Goal: Complete application form: Complete application form

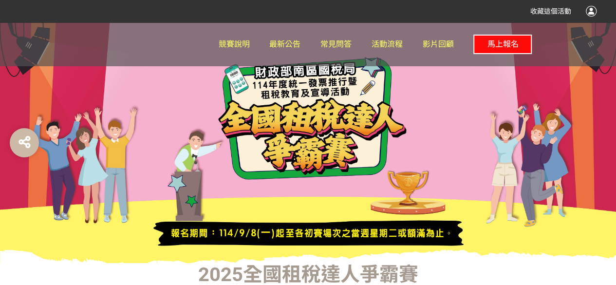
click at [510, 43] on span "馬上報名" at bounding box center [502, 43] width 31 height 9
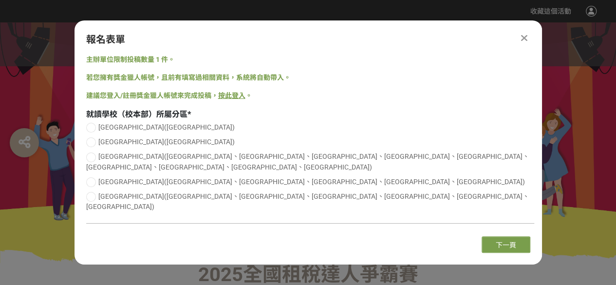
click at [92, 194] on div at bounding box center [91, 197] width 10 height 10
radio input "true"
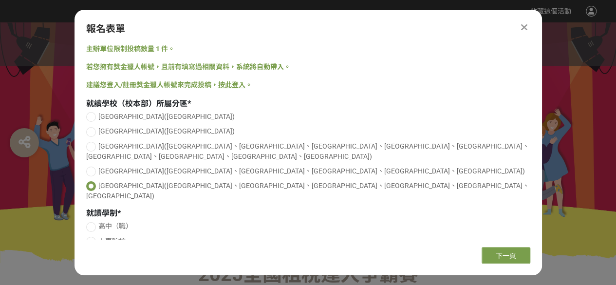
click at [92, 222] on div at bounding box center [91, 227] width 10 height 10
radio input "true"
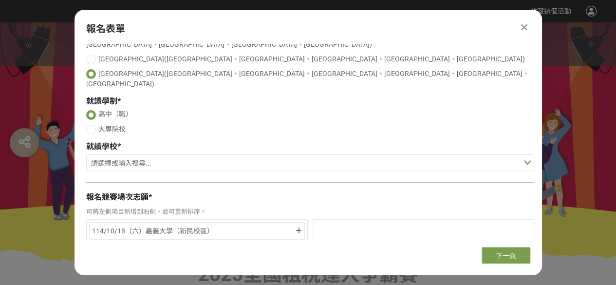
scroll to position [97, 0]
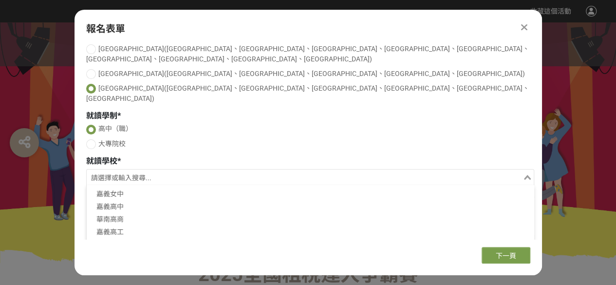
click at [313, 171] on input "Search for option" at bounding box center [305, 178] width 434 height 14
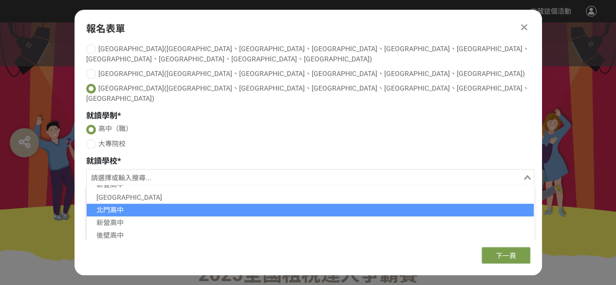
scroll to position [536, 0]
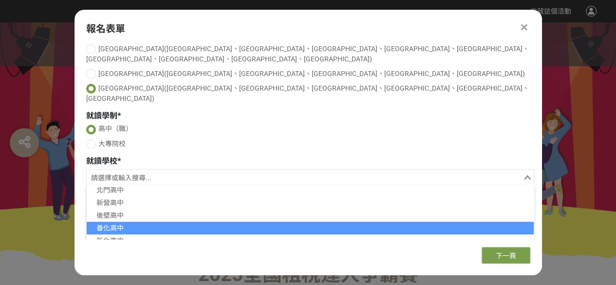
click at [342, 222] on li "善化高中" at bounding box center [310, 228] width 447 height 13
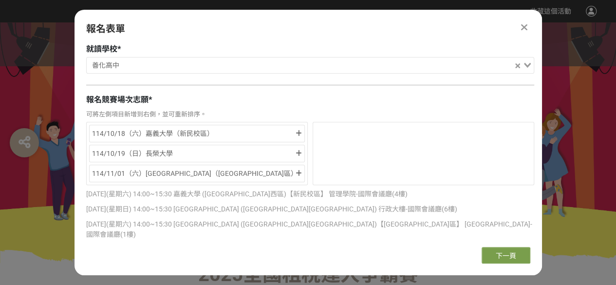
scroll to position [195, 0]
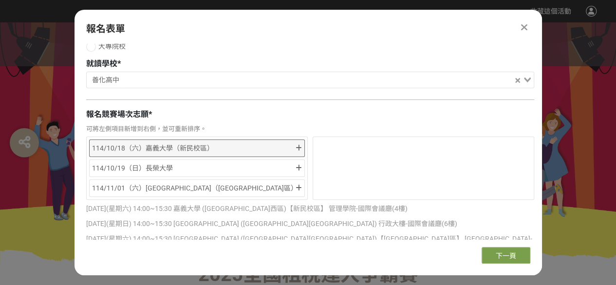
click at [255, 142] on div "114/10/18（六）嘉義大學（新民校區）" at bounding box center [193, 148] width 202 height 12
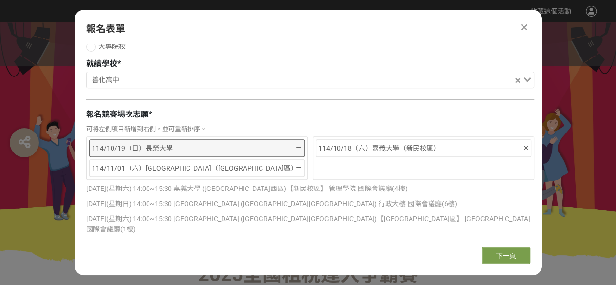
click at [268, 142] on div "114/10/19（日）長榮大學" at bounding box center [193, 148] width 202 height 12
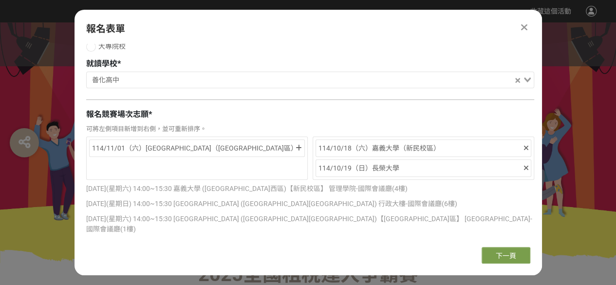
click at [268, 142] on div "114/11/01（六）[GEOGRAPHIC_DATA]（[GEOGRAPHIC_DATA]區）" at bounding box center [193, 148] width 202 height 12
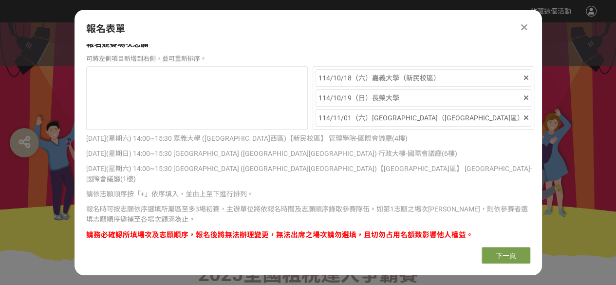
scroll to position [269, 0]
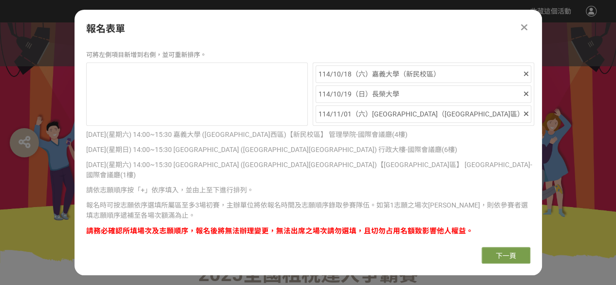
click at [55, 131] on div at bounding box center [308, 142] width 616 height 241
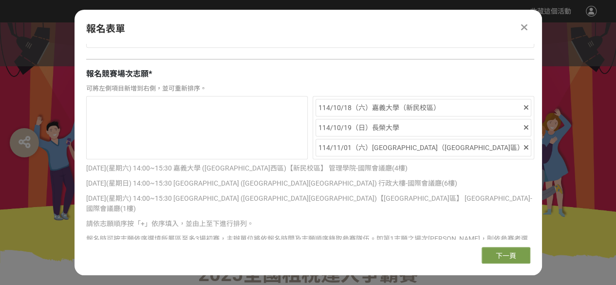
scroll to position [220, 0]
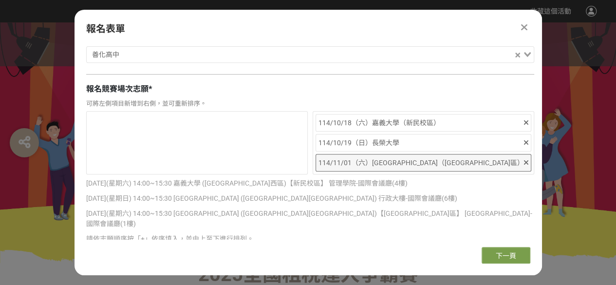
click at [422, 154] on div "114/11/01（六）[GEOGRAPHIC_DATA]（[GEOGRAPHIC_DATA]區）" at bounding box center [424, 163] width 216 height 18
click at [454, 157] on div "114/11/01（六）[GEOGRAPHIC_DATA]（[GEOGRAPHIC_DATA]區）" at bounding box center [420, 163] width 204 height 12
drag, startPoint x: 454, startPoint y: 148, endPoint x: 282, endPoint y: 126, distance: 172.7
click at [292, 128] on div "114/10/18（六）嘉義大學（新民校區） 114/10/19（日）長榮大學 114/11/01（六）屏東大學（屏商校區）" at bounding box center [310, 142] width 448 height 63
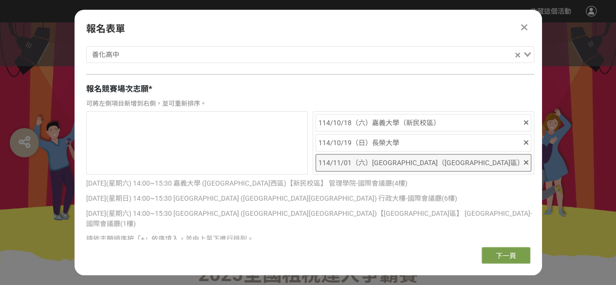
click at [280, 126] on div at bounding box center [197, 142] width 222 height 63
click at [361, 157] on div "114/11/01（六）[GEOGRAPHIC_DATA]（[GEOGRAPHIC_DATA]區）" at bounding box center [420, 163] width 204 height 12
click at [360, 132] on div "114/10/18（六）嘉義大學（新民校區） 114/10/19（日）長榮大學 114/11/01（六）屏東大學（屏商校區）" at bounding box center [424, 142] width 222 height 63
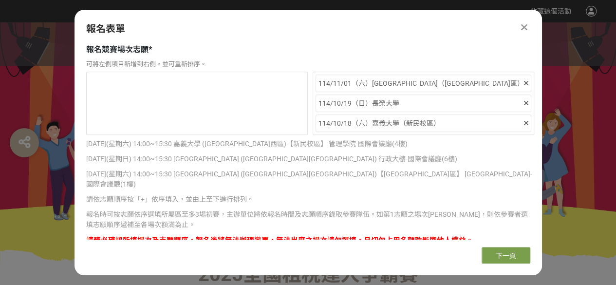
scroll to position [269, 0]
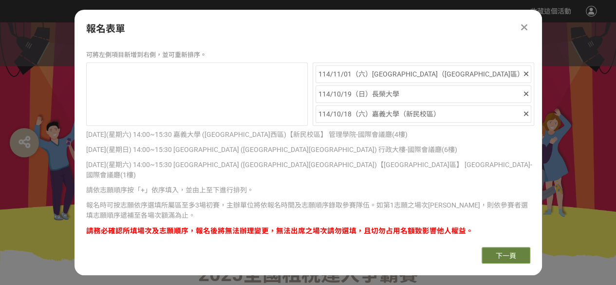
click at [505, 250] on button "下一頁" at bounding box center [506, 255] width 49 height 17
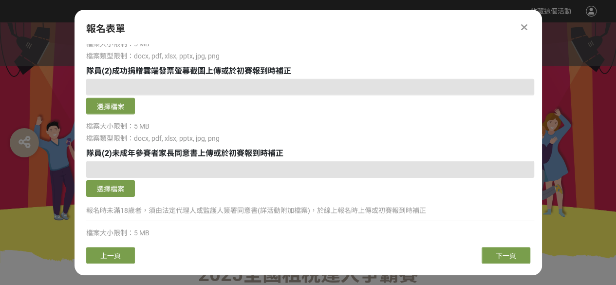
scroll to position [1500, 0]
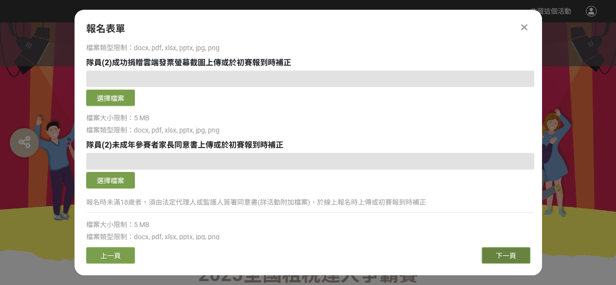
click at [520, 258] on button "下一頁" at bounding box center [506, 255] width 49 height 17
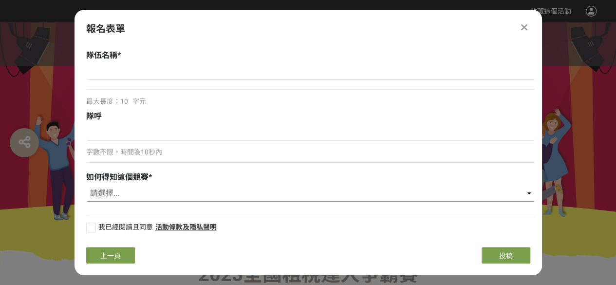
scroll to position [0, 0]
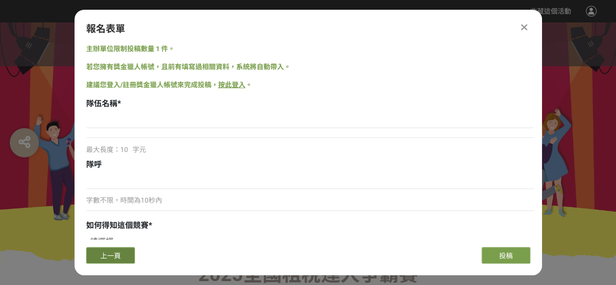
click at [113, 257] on span "上一頁" at bounding box center [110, 256] width 20 height 8
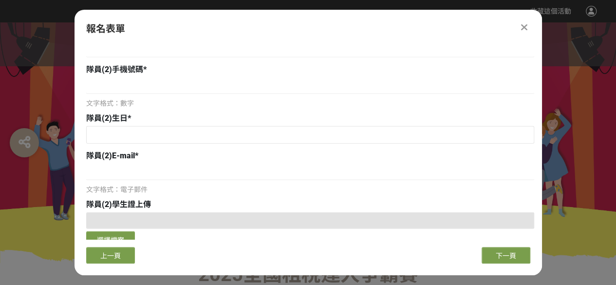
scroll to position [1217, 0]
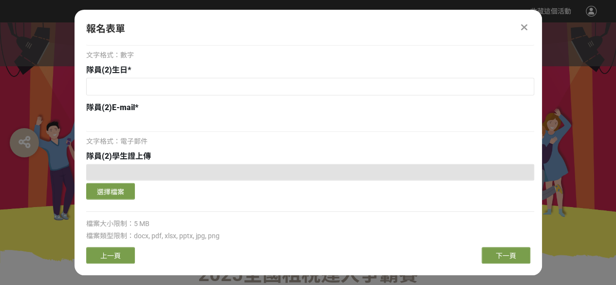
click at [118, 253] on button "上一頁" at bounding box center [110, 255] width 49 height 17
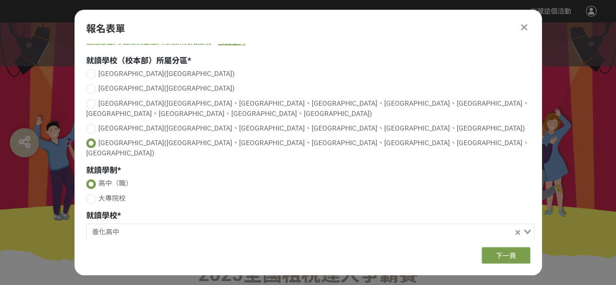
scroll to position [97, 0]
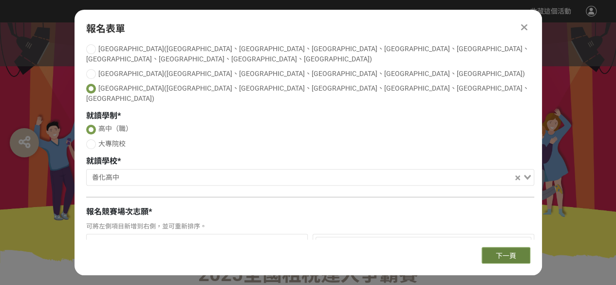
click at [508, 252] on span "下一頁" at bounding box center [506, 256] width 20 height 8
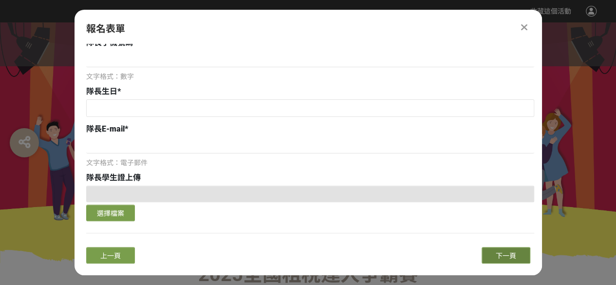
click at [508, 252] on span "下一頁" at bounding box center [506, 256] width 20 height 8
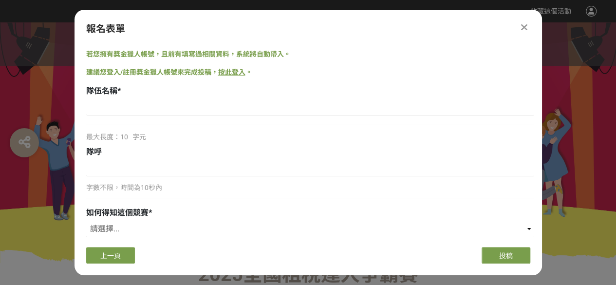
scroll to position [0, 0]
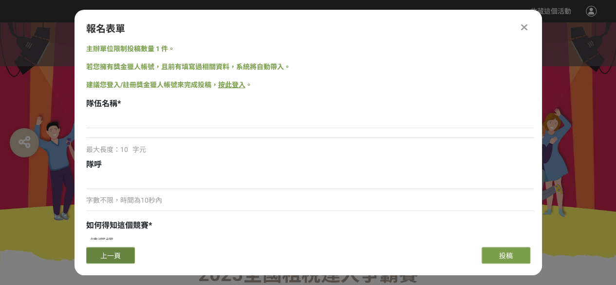
click at [124, 251] on button "上一頁" at bounding box center [110, 255] width 49 height 17
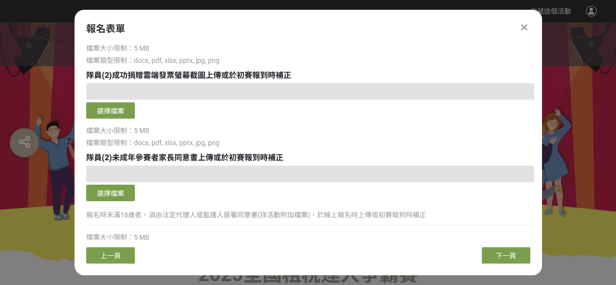
scroll to position [1500, 0]
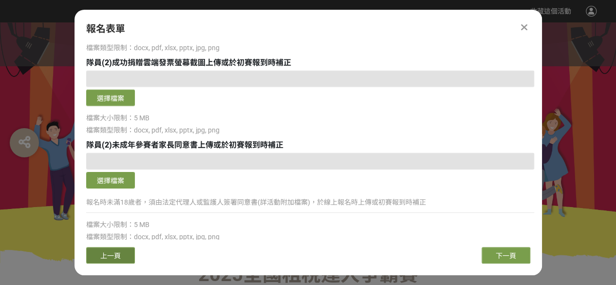
click at [126, 254] on button "上一頁" at bounding box center [110, 255] width 49 height 17
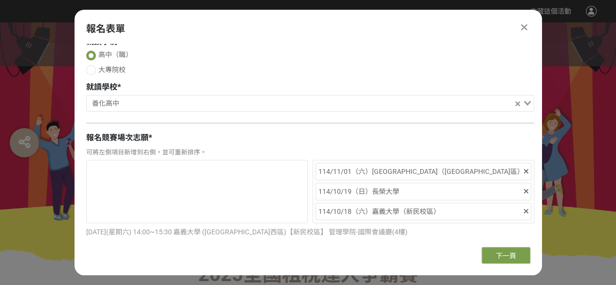
scroll to position [243, 0]
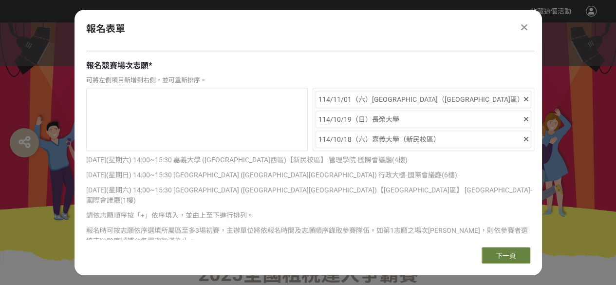
click at [510, 253] on span "下一頁" at bounding box center [506, 256] width 20 height 8
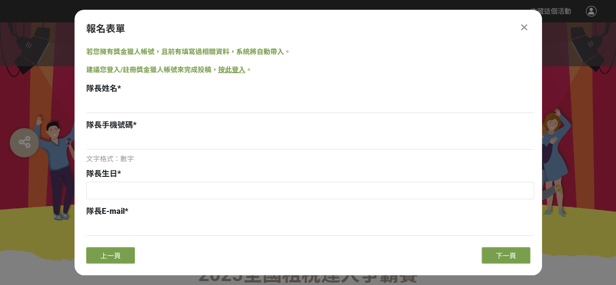
scroll to position [0, 0]
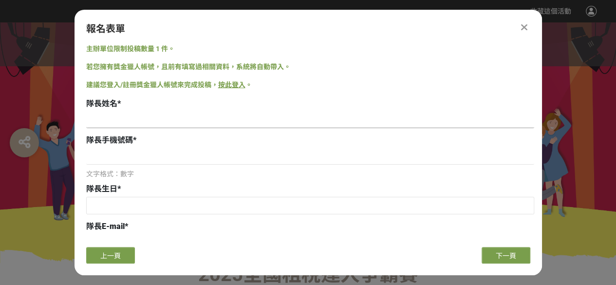
click at [179, 116] on input at bounding box center [310, 120] width 448 height 17
click at [230, 81] on link "按此登入" at bounding box center [231, 85] width 27 height 8
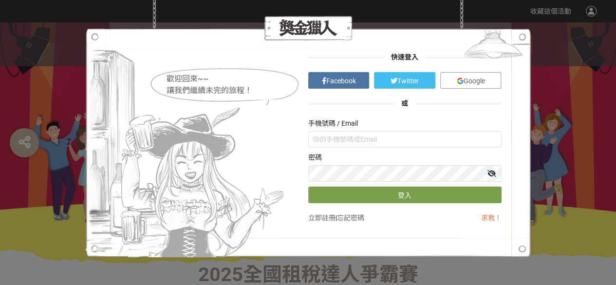
click at [327, 221] on link "立即註冊" at bounding box center [321, 218] width 27 height 8
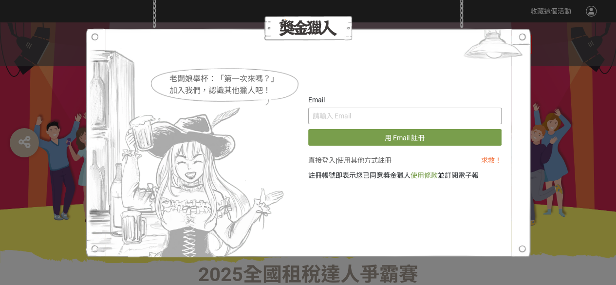
click at [404, 115] on input "text" at bounding box center [404, 116] width 193 height 17
paste input "[EMAIL_ADDRESS][DOMAIN_NAME]"
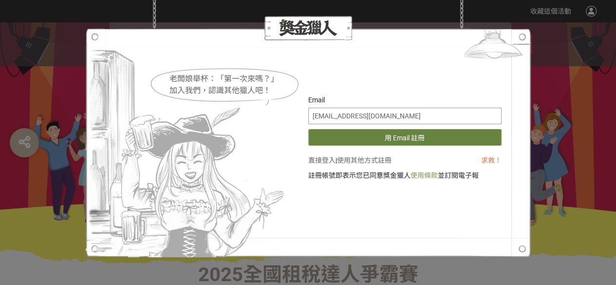
type input "[EMAIL_ADDRESS][DOMAIN_NAME]"
click at [363, 142] on button "用 Email 註冊" at bounding box center [404, 137] width 193 height 17
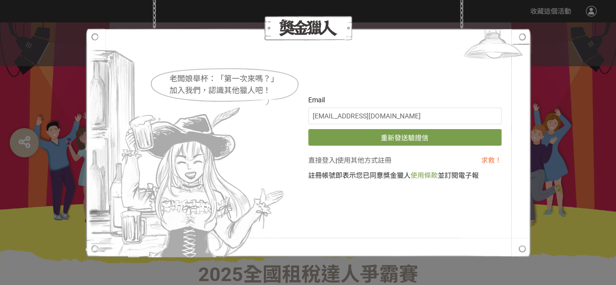
click at [540, 105] on div "老闆娘舉杯：「第一次來嗎？」 加入我們，認識其他獵人吧！ Email s310276@student.shsh.tn.edu.tw 重新發送驗證信 直接登入 …" at bounding box center [308, 142] width 616 height 285
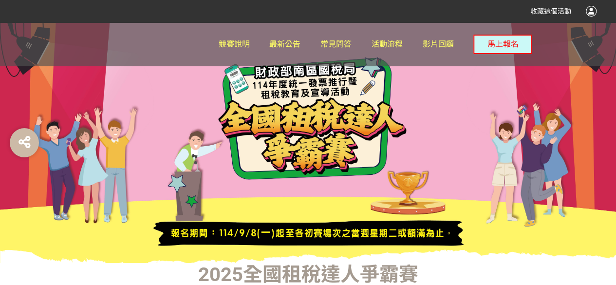
click at [599, 11] on div "收藏這個活動" at bounding box center [308, 11] width 616 height 22
click at [595, 12] on div at bounding box center [591, 11] width 11 height 11
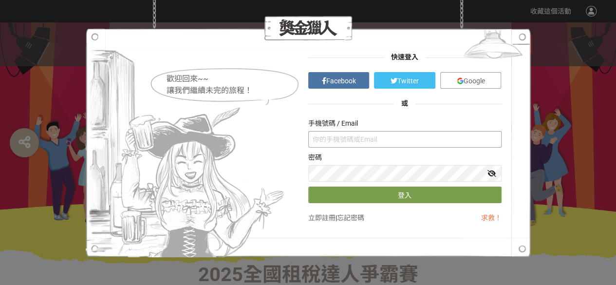
click at [376, 137] on input "text" at bounding box center [404, 139] width 193 height 17
type input "0916003973"
click at [494, 175] on icon at bounding box center [491, 173] width 9 height 7
click at [475, 204] on div "快速登入 Facebook Twitter Google 或 手機號碼 / Email 0916003973 密碼 登入 立即註冊 | 忘記密碼 求救！" at bounding box center [404, 142] width 193 height 181
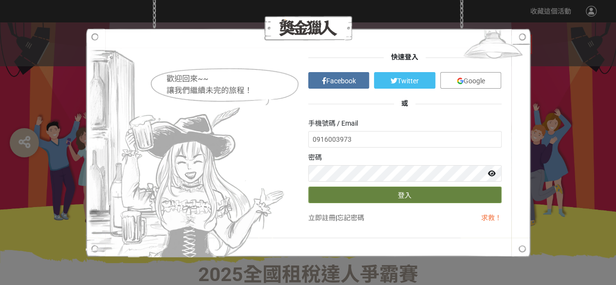
click at [395, 193] on button "登入" at bounding box center [404, 195] width 193 height 17
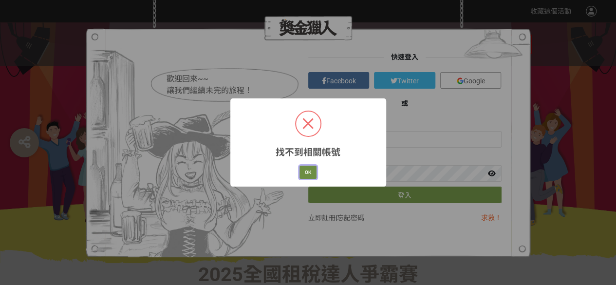
click at [312, 173] on button "OK" at bounding box center [307, 173] width 17 height 14
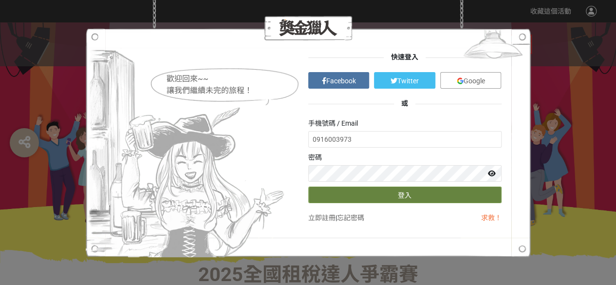
click at [383, 199] on button "登入" at bounding box center [404, 195] width 193 height 17
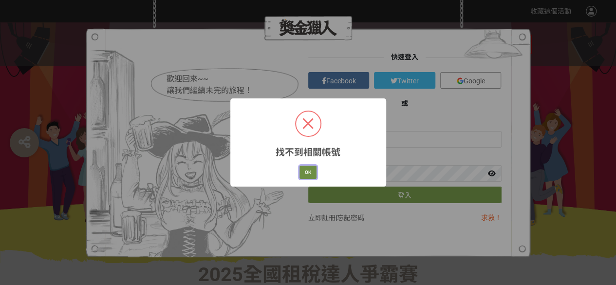
click at [310, 171] on button "OK" at bounding box center [307, 173] width 17 height 14
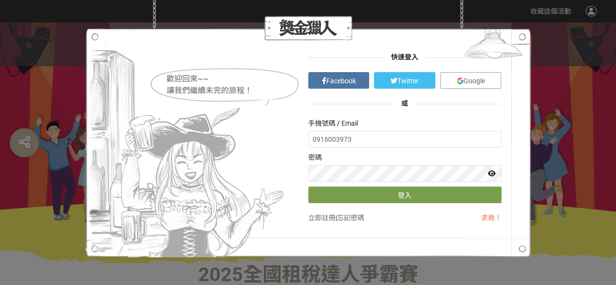
click at [560, 46] on div "歡迎回來~~ 讓我們繼續未完的旅程！ 快速登入 Facebook Twitter Google 或 手機號碼 / Email 0916003973 密碼 登入…" at bounding box center [308, 142] width 616 height 285
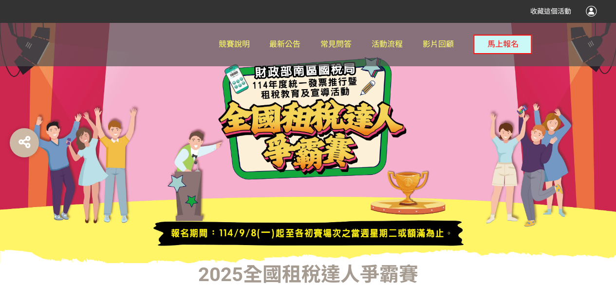
click at [595, 10] on div at bounding box center [591, 11] width 11 height 11
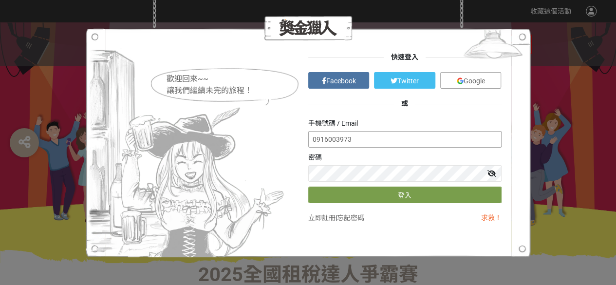
click at [358, 143] on input "0916003973" at bounding box center [404, 139] width 193 height 17
click at [491, 170] on icon at bounding box center [491, 173] width 9 height 7
click at [357, 188] on button "登入" at bounding box center [404, 195] width 193 height 17
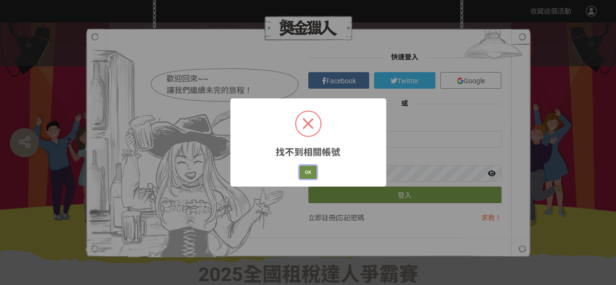
click at [311, 174] on button "OK" at bounding box center [307, 173] width 17 height 14
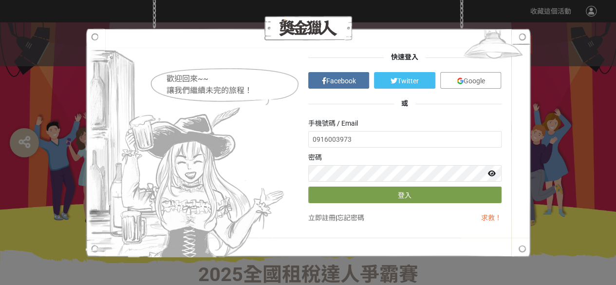
click at [477, 2] on div "歡迎回來~~ 讓我們繼續未完的旅程！ 快速登入 Facebook Twitter Google 或 手機號碼 / Email 0916003973 密碼 登入…" at bounding box center [308, 142] width 616 height 285
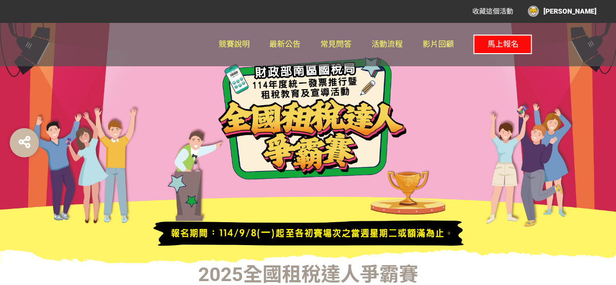
click at [517, 46] on span "馬上報名" at bounding box center [502, 43] width 31 height 9
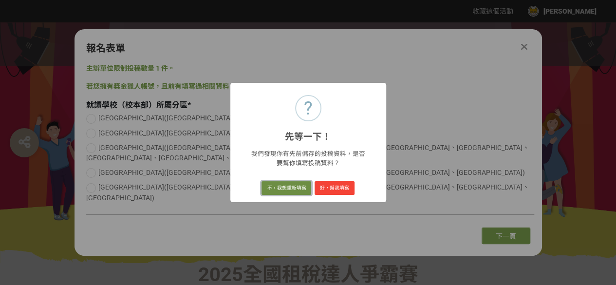
click at [303, 187] on button "不，我想重新填寫" at bounding box center [287, 188] width 50 height 14
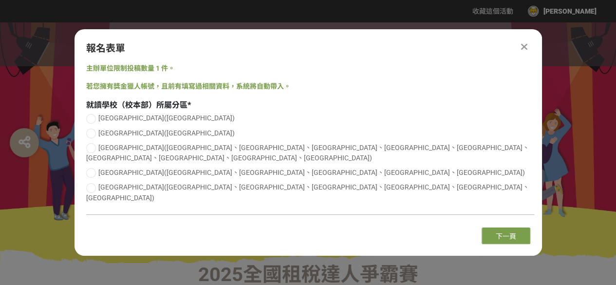
click at [94, 186] on div at bounding box center [91, 188] width 10 height 10
radio input "true"
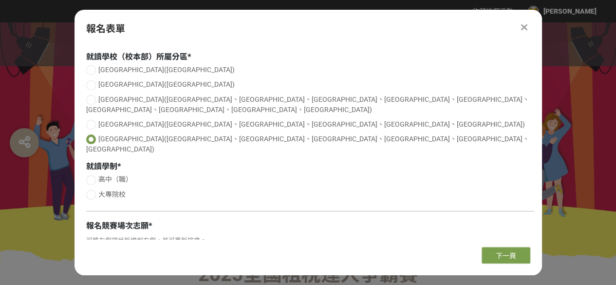
scroll to position [49, 0]
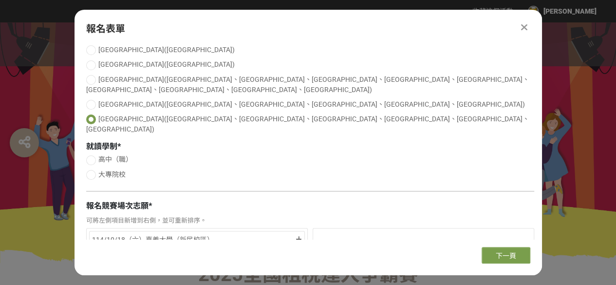
click at [93, 155] on div at bounding box center [91, 160] width 10 height 10
radio input "true"
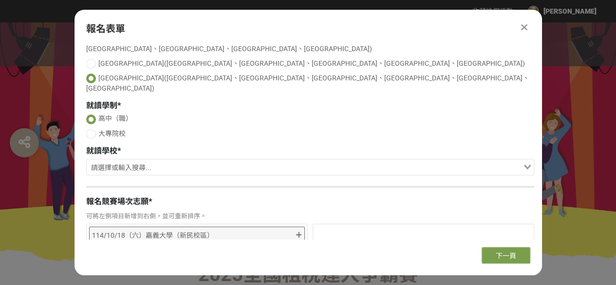
scroll to position [146, 0]
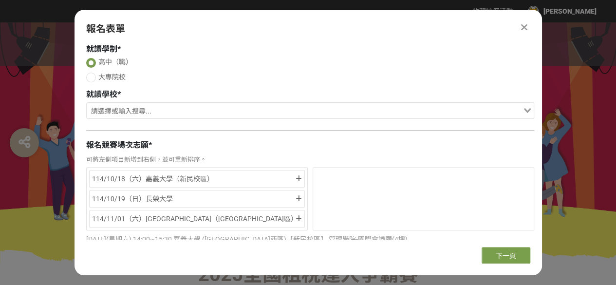
click at [249, 102] on div "Loading..." at bounding box center [310, 111] width 448 height 19
click at [248, 105] on input "Search for option" at bounding box center [305, 112] width 434 height 14
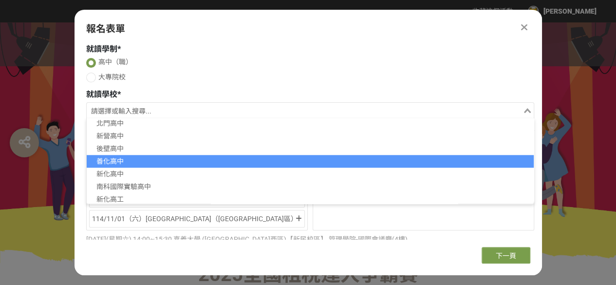
click at [163, 155] on li "善化高中" at bounding box center [310, 161] width 447 height 13
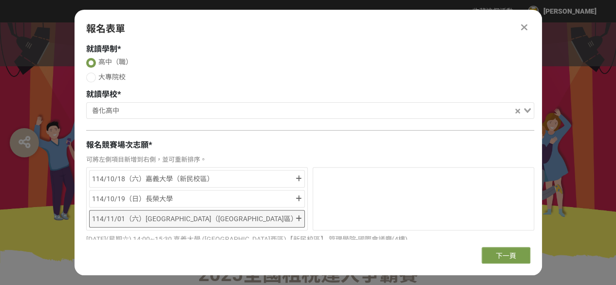
click at [195, 213] on div "114/11/01（六）[GEOGRAPHIC_DATA]（[GEOGRAPHIC_DATA]區）" at bounding box center [193, 219] width 202 height 12
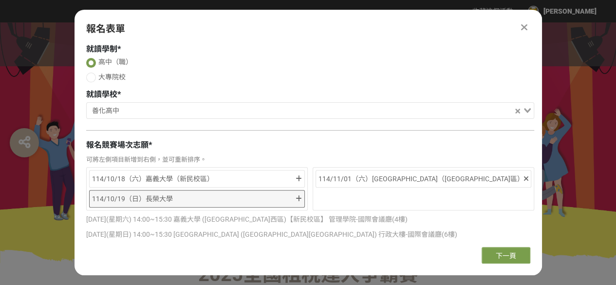
click at [195, 193] on div "114/10/19（日）長榮大學" at bounding box center [193, 199] width 202 height 12
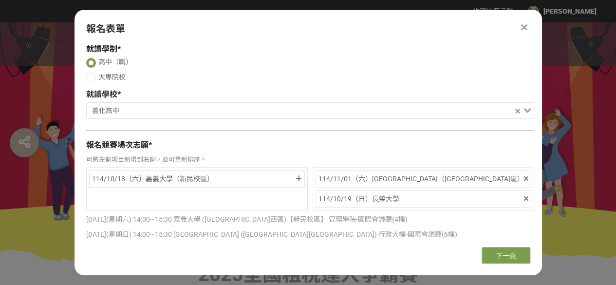
click at [194, 173] on div "114/10/18（六）嘉義大學（新民校區）" at bounding box center [193, 179] width 202 height 12
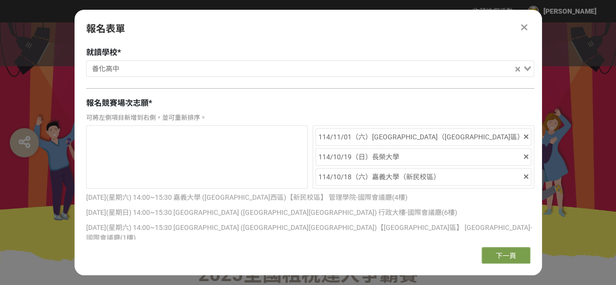
scroll to position [250, 0]
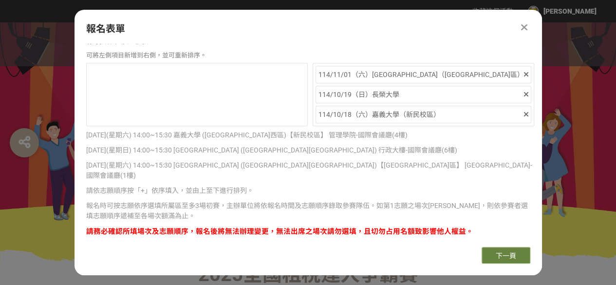
click at [514, 258] on span "下一頁" at bounding box center [506, 256] width 20 height 8
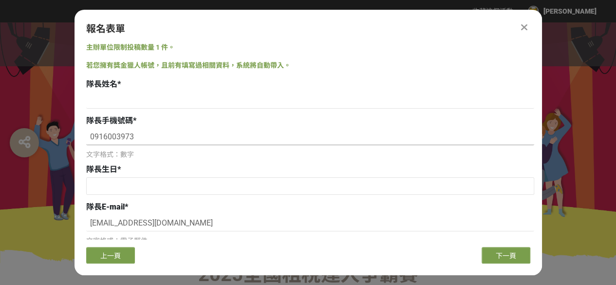
scroll to position [0, 0]
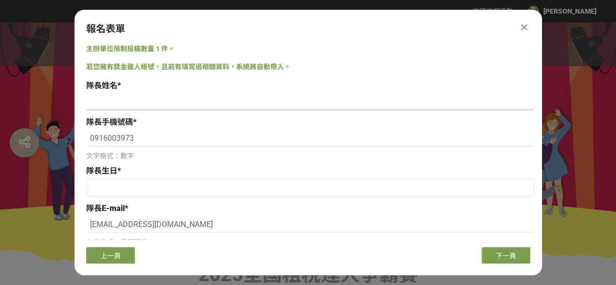
click at [185, 106] on input at bounding box center [310, 101] width 448 height 17
type input "[PERSON_NAME]"
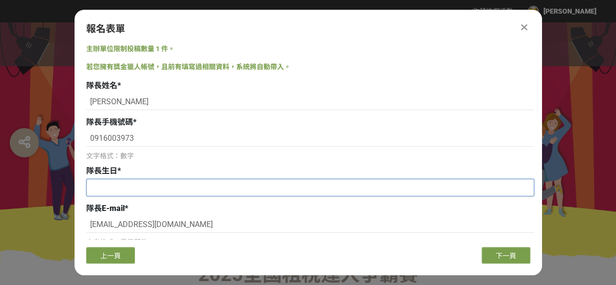
click at [120, 182] on input "text" at bounding box center [310, 187] width 447 height 17
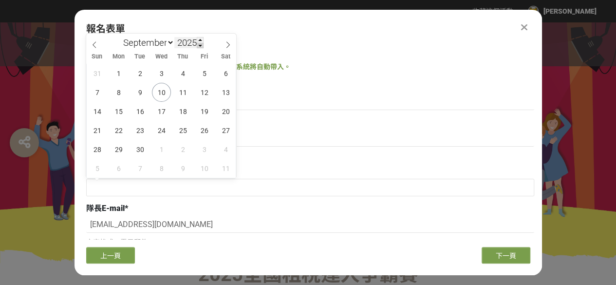
click at [199, 46] on span at bounding box center [200, 46] width 7 height 6
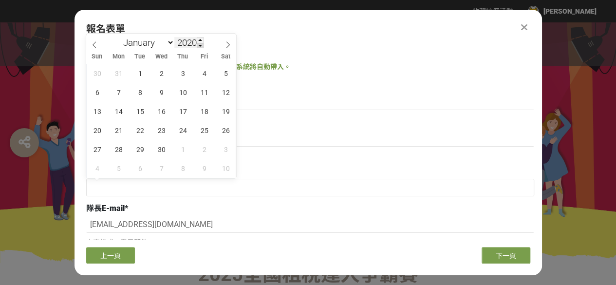
click at [199, 46] on span at bounding box center [200, 46] width 7 height 6
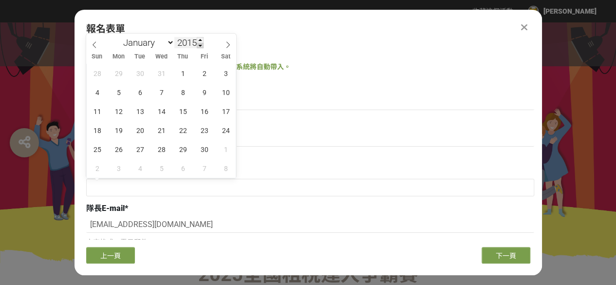
click at [199, 46] on span at bounding box center [200, 46] width 7 height 6
click at [200, 46] on span at bounding box center [200, 46] width 7 height 6
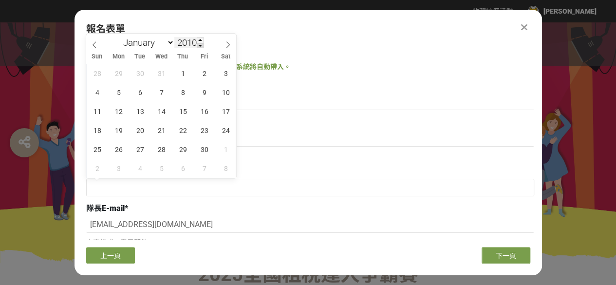
click at [200, 46] on span at bounding box center [200, 46] width 7 height 6
type input "2008"
click at [168, 42] on select "January February March April May June July August September October November De…" at bounding box center [146, 43] width 56 height 12
select select "10"
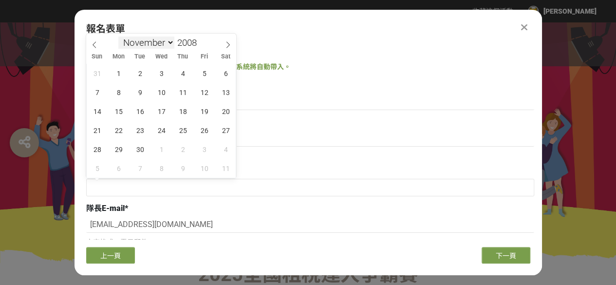
click at [118, 37] on select "January February March April May June July August September October November De…" at bounding box center [146, 43] width 56 height 12
click at [182, 151] on span "27" at bounding box center [182, 149] width 19 height 19
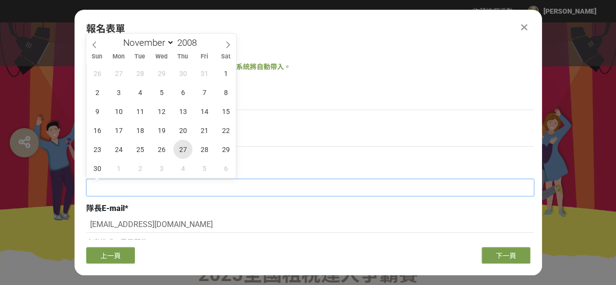
type input "[DATE]"
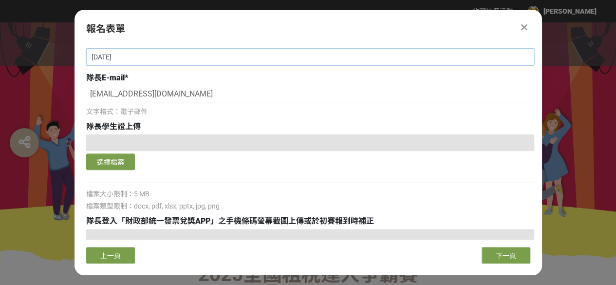
scroll to position [146, 0]
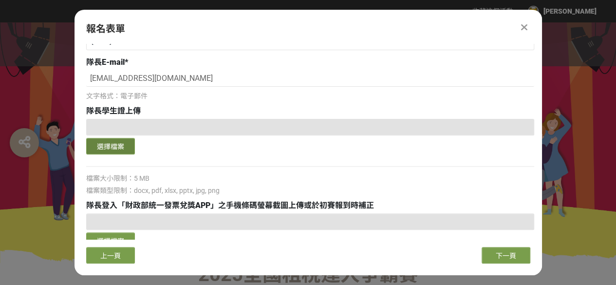
click at [121, 144] on button "選擇檔案" at bounding box center [110, 146] width 49 height 17
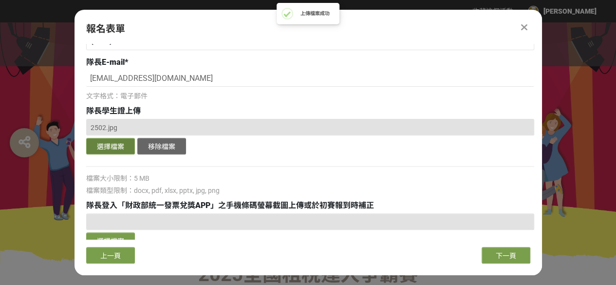
click at [118, 150] on button "選擇檔案" at bounding box center [110, 146] width 49 height 17
click at [131, 142] on button "選擇檔案" at bounding box center [110, 146] width 49 height 17
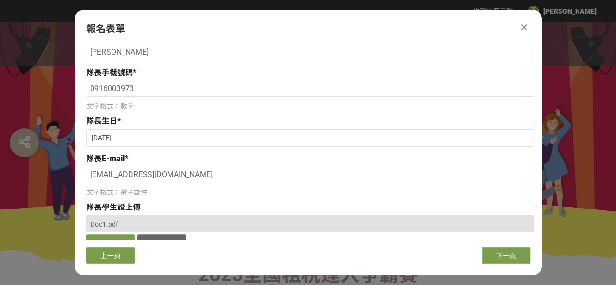
scroll to position [97, 0]
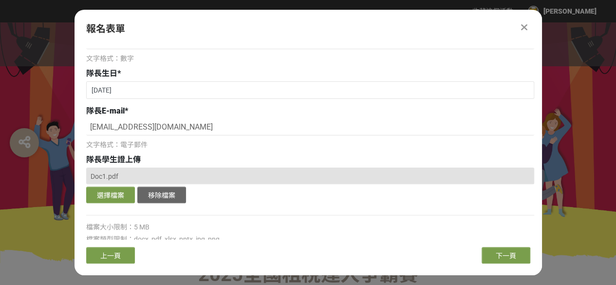
click at [96, 177] on span "Doc1.pdf" at bounding box center [105, 176] width 28 height 8
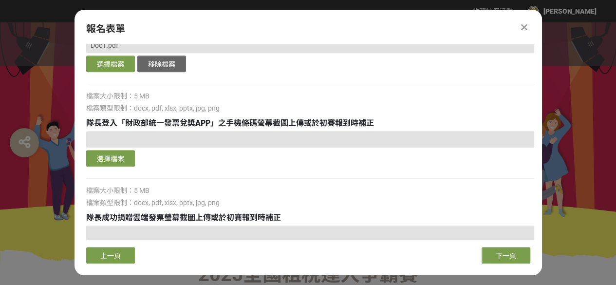
scroll to position [243, 0]
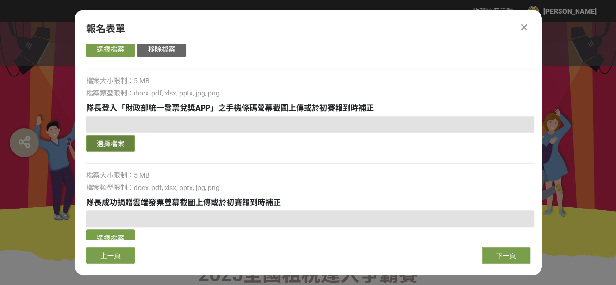
click at [127, 141] on button "選擇檔案" at bounding box center [110, 143] width 49 height 17
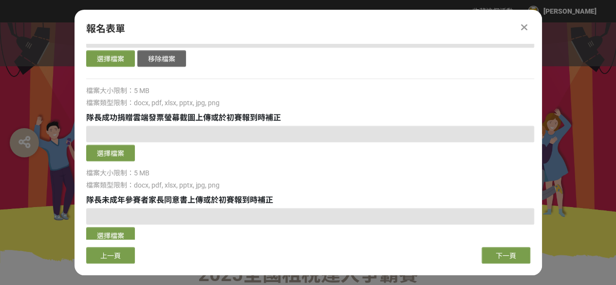
scroll to position [341, 0]
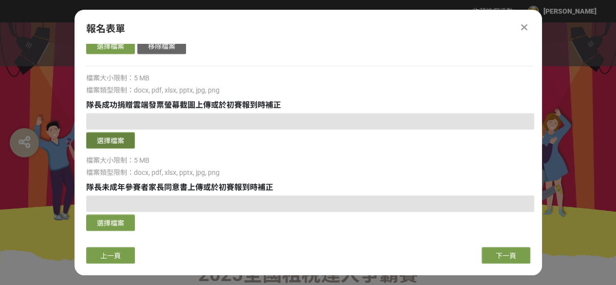
click at [117, 138] on button "選擇檔案" at bounding box center [110, 140] width 49 height 17
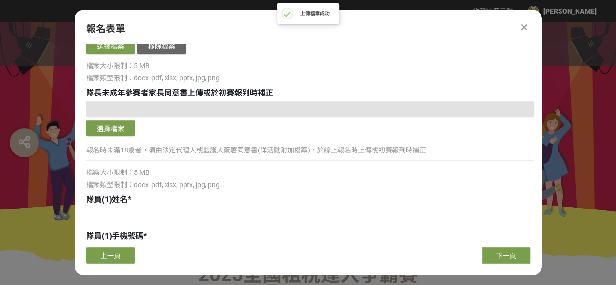
scroll to position [438, 0]
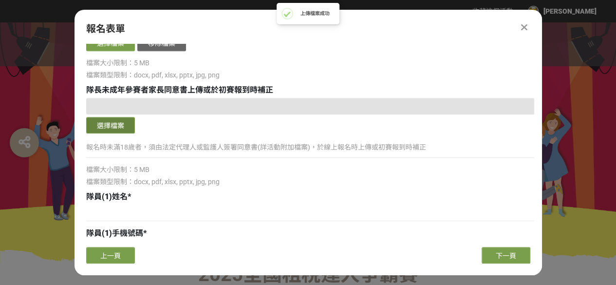
click at [124, 125] on button "選擇檔案" at bounding box center [110, 125] width 49 height 17
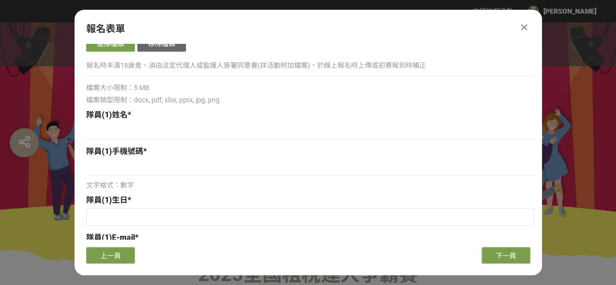
scroll to position [536, 0]
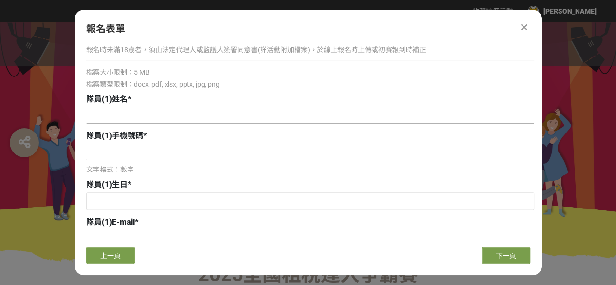
click at [199, 112] on input at bounding box center [310, 115] width 448 height 17
type input "[PERSON_NAME]"
click at [143, 145] on input at bounding box center [310, 152] width 448 height 17
click at [106, 161] on div "文字格式：數字" at bounding box center [310, 159] width 448 height 31
click at [108, 155] on input at bounding box center [310, 152] width 448 height 17
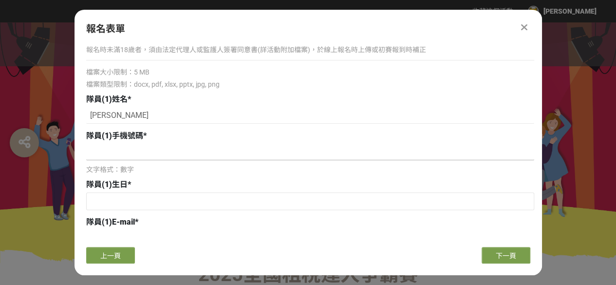
paste input "0973890323"
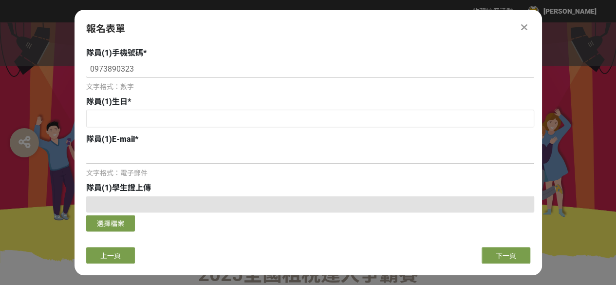
scroll to position [633, 0]
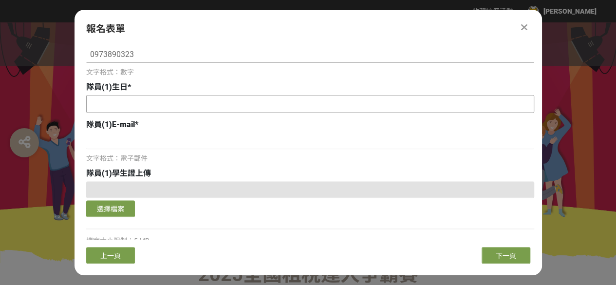
type input "0973890323"
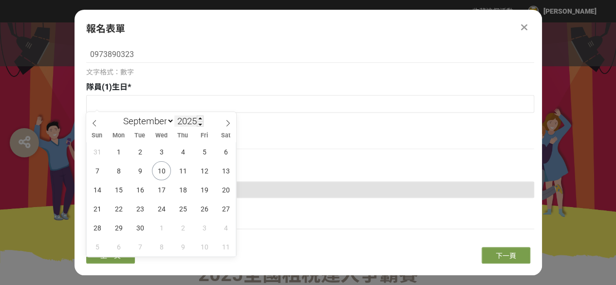
click at [190, 121] on input "2025" at bounding box center [188, 120] width 29 height 11
type input "2009"
click at [136, 116] on select "January February March April May June July August September October November De…" at bounding box center [146, 121] width 56 height 12
select select "2"
click at [118, 115] on select "January February March April May June July August September October November De…" at bounding box center [146, 121] width 56 height 12
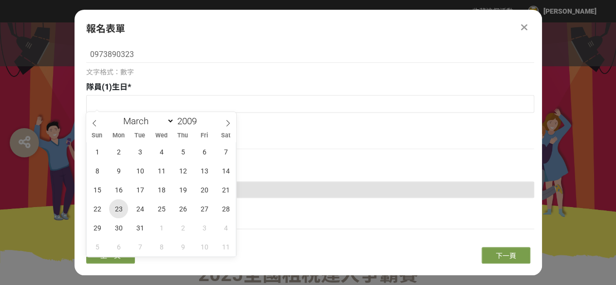
click at [114, 206] on span "23" at bounding box center [118, 208] width 19 height 19
type input "[DATE]"
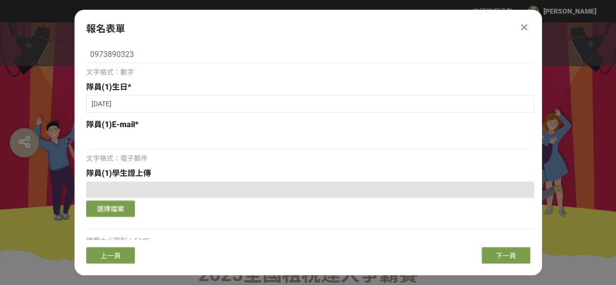
click at [0, 0] on div "Sun Mon Tue Wed Thu Fri Sat 1 2 3 4 5 6 7 8 9 10 11 12 13 14 15 16 17 18 19 20 …" at bounding box center [0, 0] width 0 height 0
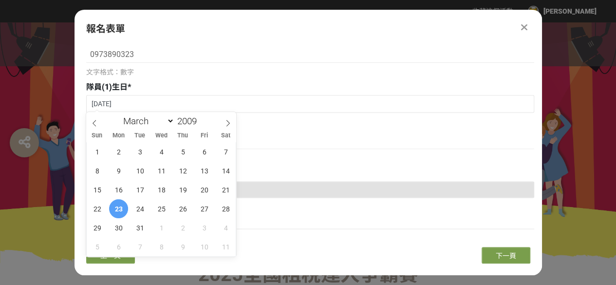
drag, startPoint x: 90, startPoint y: 135, endPoint x: 569, endPoint y: 101, distance: 480.4
click at [583, 104] on div at bounding box center [308, 142] width 616 height 241
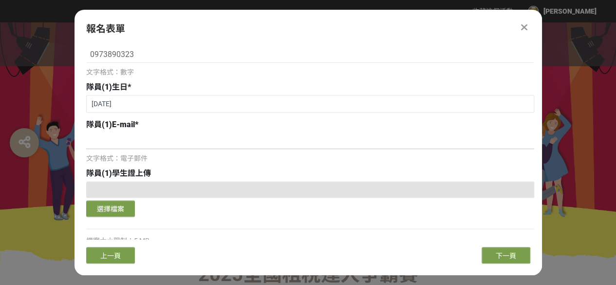
click at [120, 143] on input at bounding box center [310, 140] width 448 height 17
paste input "[EMAIL_ADDRESS][DOMAIN_NAME]"
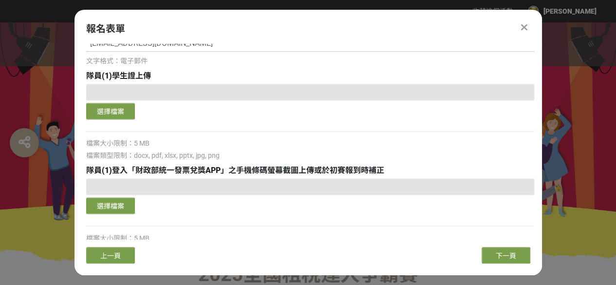
scroll to position [682, 0]
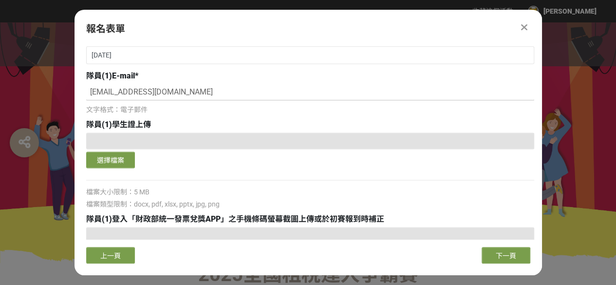
type input "[EMAIL_ADDRESS][DOMAIN_NAME]"
click at [121, 158] on button "選擇檔案" at bounding box center [110, 159] width 49 height 17
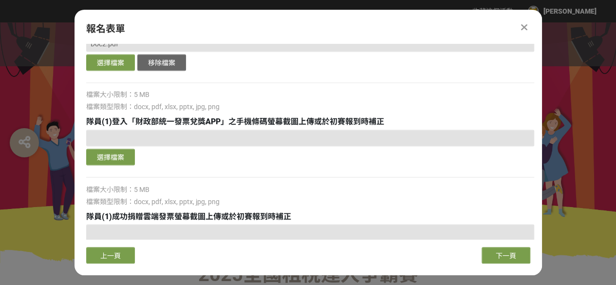
scroll to position [828, 0]
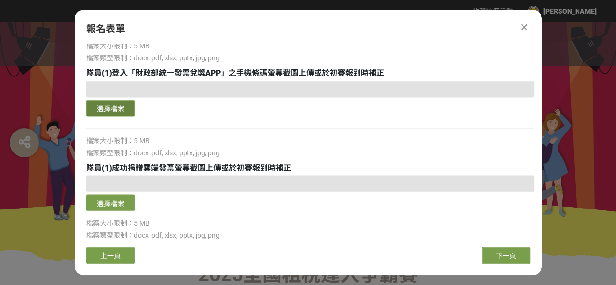
click at [111, 107] on button "選擇檔案" at bounding box center [110, 108] width 49 height 17
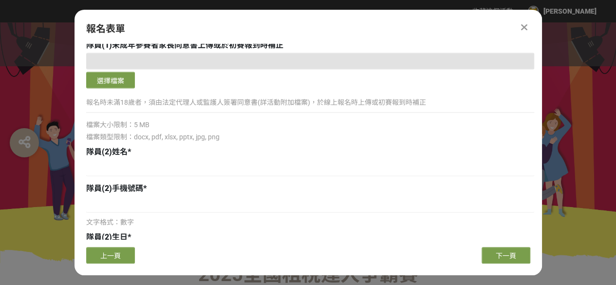
scroll to position [1093, 0]
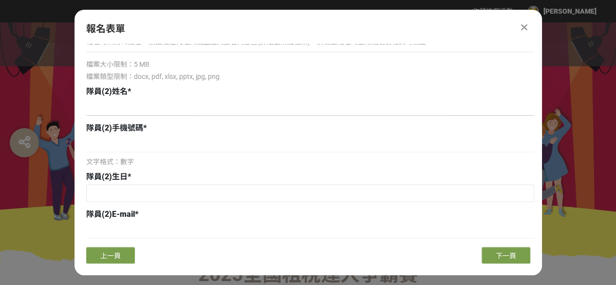
click at [147, 113] on input at bounding box center [310, 107] width 448 height 17
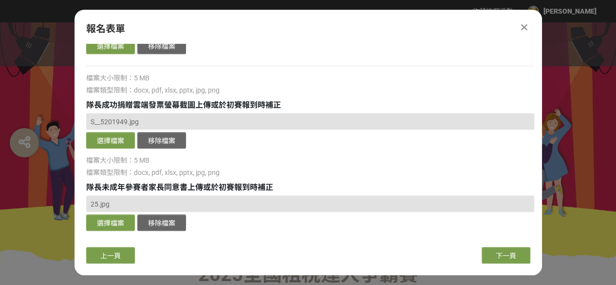
scroll to position [292, 0]
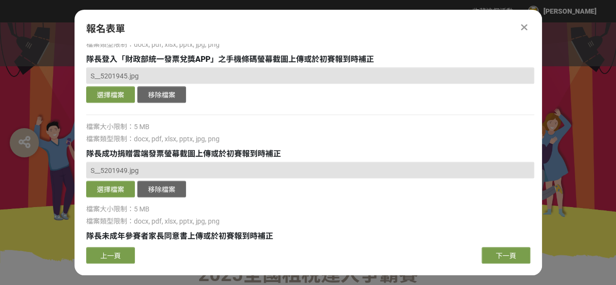
type input "[PERSON_NAME]"
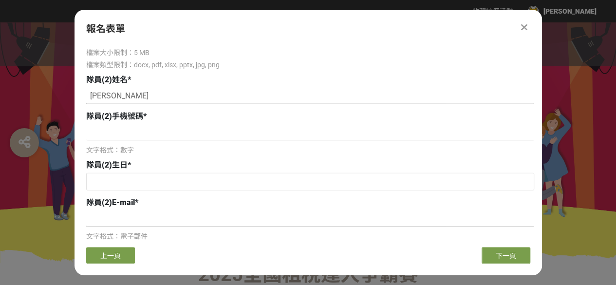
scroll to position [1120, 0]
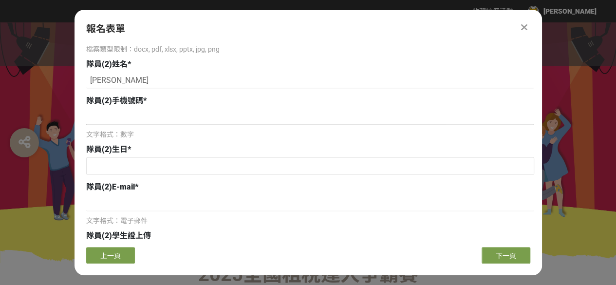
click at [215, 114] on input at bounding box center [310, 117] width 448 height 17
type input "0925326151"
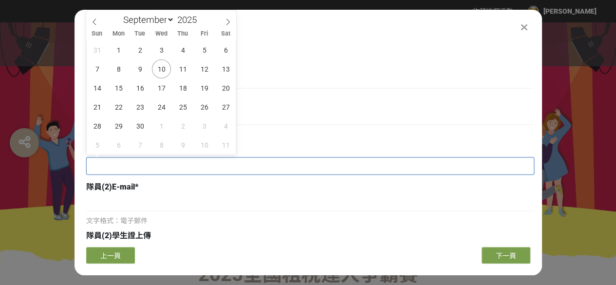
click at [237, 166] on input "text" at bounding box center [310, 166] width 447 height 17
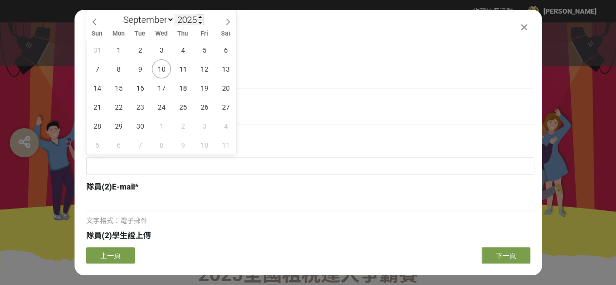
click at [188, 14] on input "2025" at bounding box center [188, 19] width 29 height 11
type input "2009"
click at [167, 22] on select "January February March April May June July August September October November De…" at bounding box center [146, 20] width 56 height 12
select select "4"
click at [118, 14] on select "January February March April May June July August September October November De…" at bounding box center [146, 20] width 56 height 12
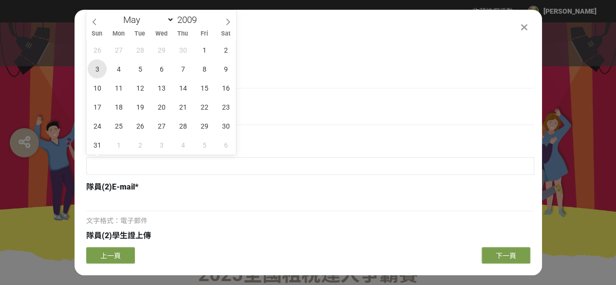
click at [95, 76] on span "3" at bounding box center [97, 68] width 19 height 19
type input "[DATE]"
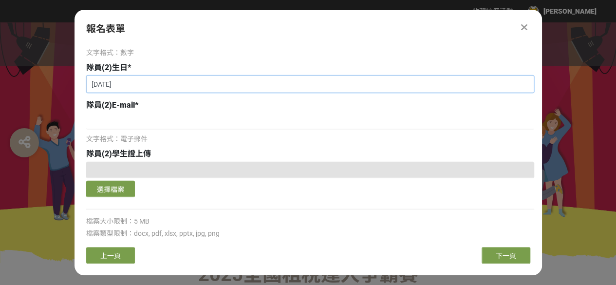
scroll to position [1217, 0]
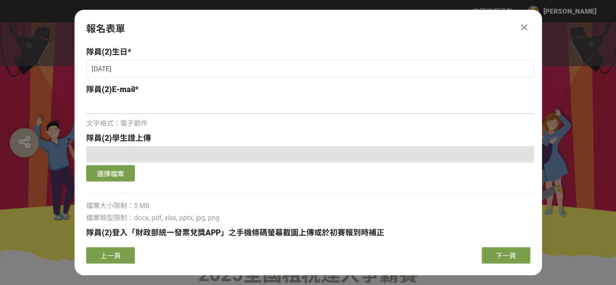
click at [180, 109] on input at bounding box center [310, 105] width 448 height 17
click at [92, 105] on input at bounding box center [310, 105] width 448 height 17
paste input "[EMAIL_ADDRESS][DOMAIN_NAME]"
click at [119, 102] on input "[EMAIL_ADDRESS][DOMAIN_NAME]" at bounding box center [310, 105] width 448 height 17
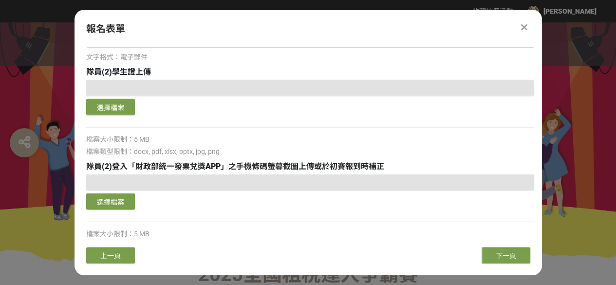
scroll to position [1288, 0]
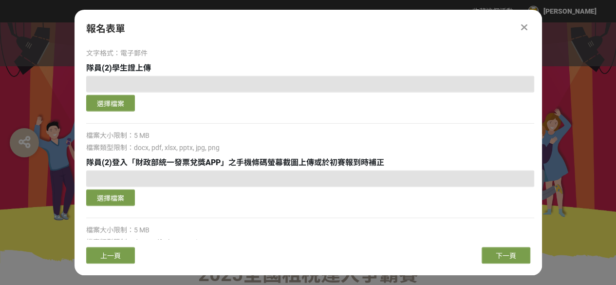
type input "[EMAIL_ADDRESS][DOMAIN_NAME]"
click at [103, 104] on button "選擇檔案" at bounding box center [110, 103] width 49 height 17
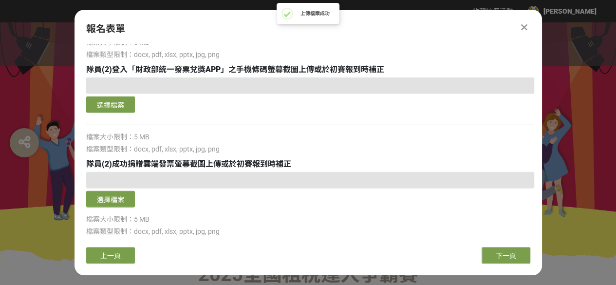
scroll to position [1385, 0]
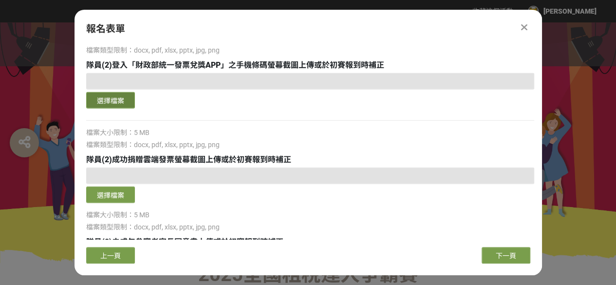
click at [105, 97] on button "選擇檔案" at bounding box center [110, 100] width 49 height 17
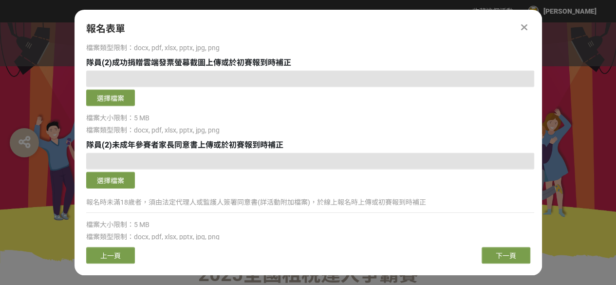
scroll to position [1482, 0]
click at [123, 182] on button "選擇檔案" at bounding box center [110, 179] width 49 height 17
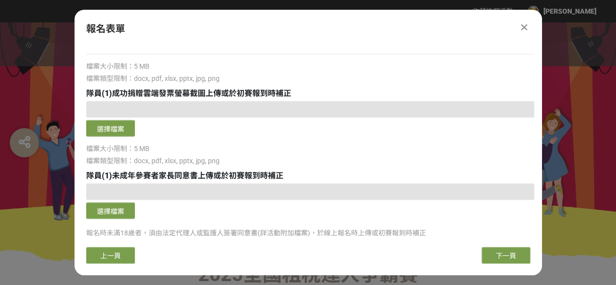
scroll to position [903, 0]
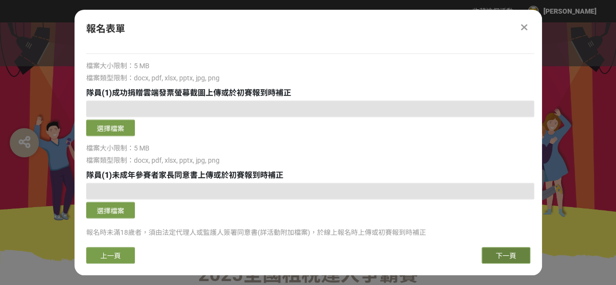
click at [493, 252] on button "下一頁" at bounding box center [506, 255] width 49 height 17
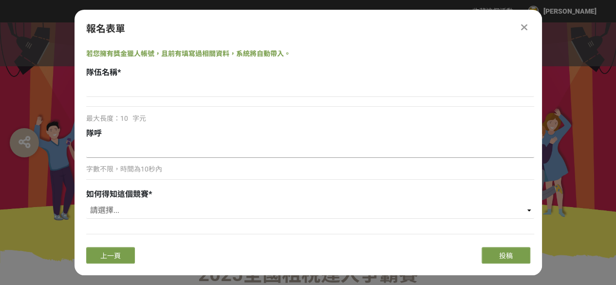
scroll to position [0, 0]
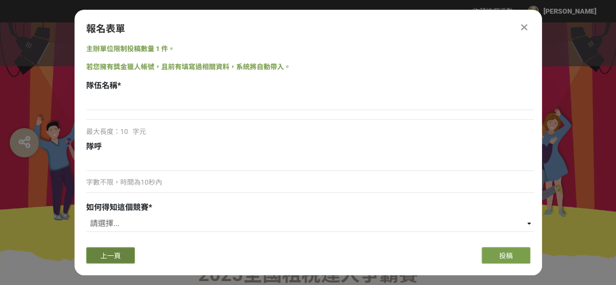
click at [115, 262] on button "上一頁" at bounding box center [110, 255] width 49 height 17
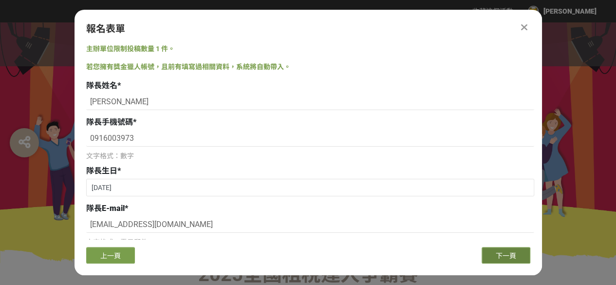
click at [497, 252] on span "下一頁" at bounding box center [506, 256] width 20 height 8
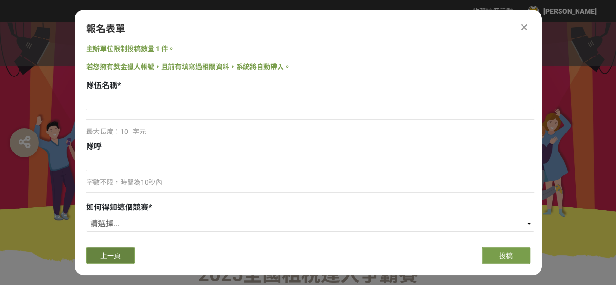
click at [131, 256] on button "上一頁" at bounding box center [110, 255] width 49 height 17
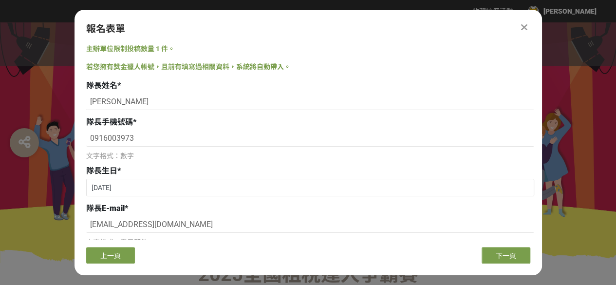
drag, startPoint x: 501, startPoint y: 260, endPoint x: 500, endPoint y: 265, distance: 5.4
click at [500, 265] on div "報名表單 主辦單位限制投稿數量 1 件。 若您擁有獎金獵人帳號，且前有填寫過相關資料，系統將自動帶入。 隊長姓名 * [PERSON_NAME] 隊長手機號碼…" at bounding box center [308, 142] width 467 height 265
click at [515, 251] on button "下一頁" at bounding box center [506, 255] width 49 height 17
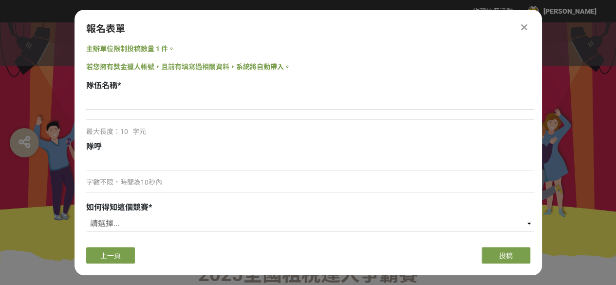
click at [195, 102] on input at bounding box center [310, 101] width 448 height 17
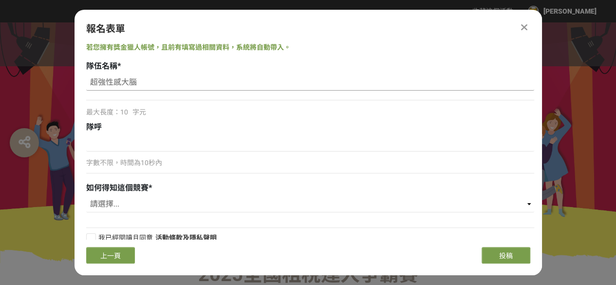
scroll to position [30, 0]
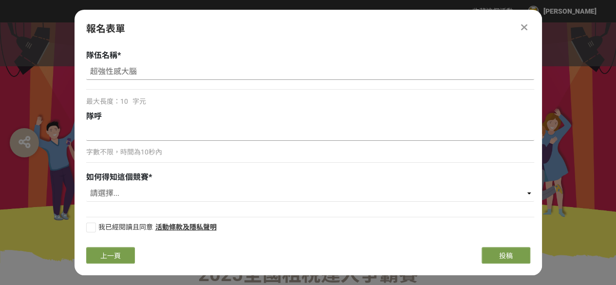
type input "超強性感大腦"
click at [113, 139] on input at bounding box center [310, 132] width 448 height 17
click at [118, 133] on input at bounding box center [310, 132] width 448 height 17
paste input "！"
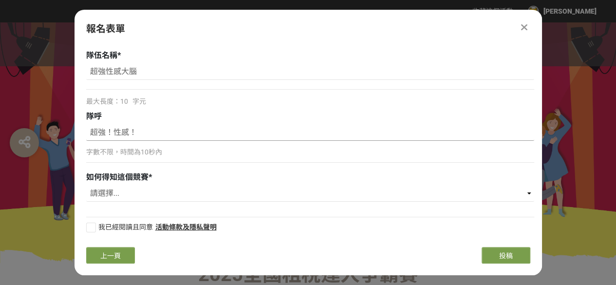
click at [105, 132] on input "超強！性感！" at bounding box center [310, 132] width 448 height 17
click at [112, 135] on input "稅務！性感！" at bounding box center [310, 132] width 448 height 17
paste input "！"
click at [154, 134] on input "稅務！腦力！性感！" at bounding box center [310, 132] width 448 height 17
type input "稅務！腦力！性感到底！"
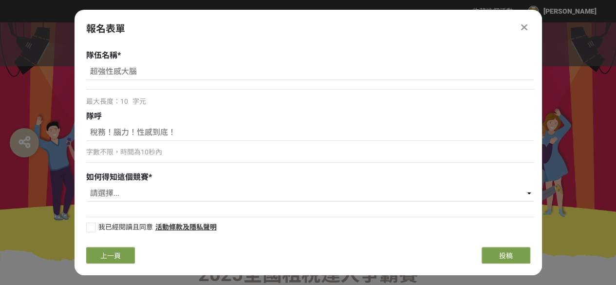
click at [90, 227] on div at bounding box center [91, 228] width 10 height 10
checkbox input "true"
click at [521, 191] on select "請選擇... 國稅局推薦 校園講座 / 老師系上推薦 Facebook / Instagram 獎金獵人網站 活動海報 其他" at bounding box center [310, 193] width 448 height 17
select select "cms:formUnit:otherOption:e02b887993ee0f4cea50557729ad381d"
click at [86, 185] on select "請選擇... 國稅局推薦 校園講座 / 老師系上推薦 Facebook / Instagram 獎金獵人網站 活動海報 其他" at bounding box center [310, 193] width 448 height 17
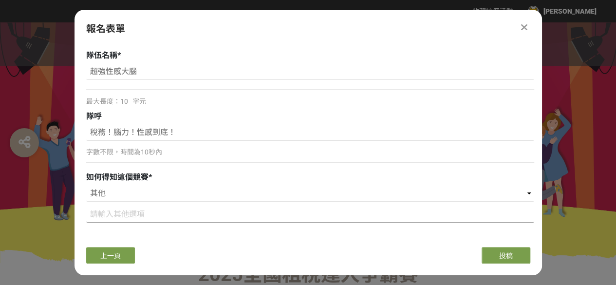
click at [181, 208] on input at bounding box center [310, 214] width 448 height 17
type input "ㄈ"
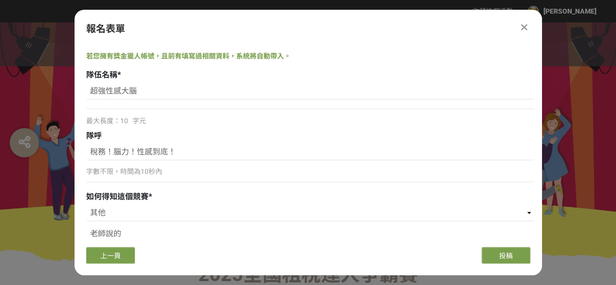
scroll to position [0, 0]
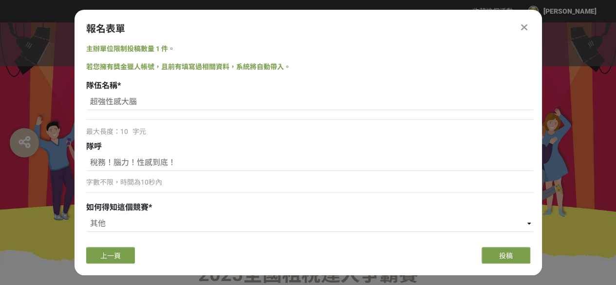
type input "老師說的"
click at [128, 263] on button "上一頁" at bounding box center [110, 255] width 49 height 17
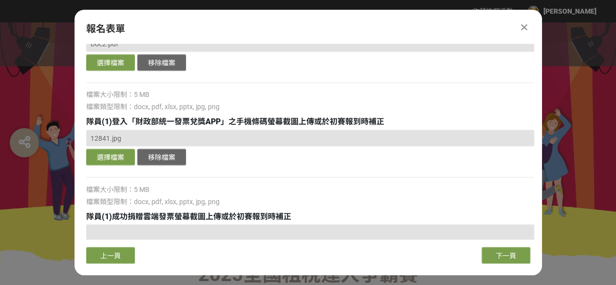
scroll to position [828, 0]
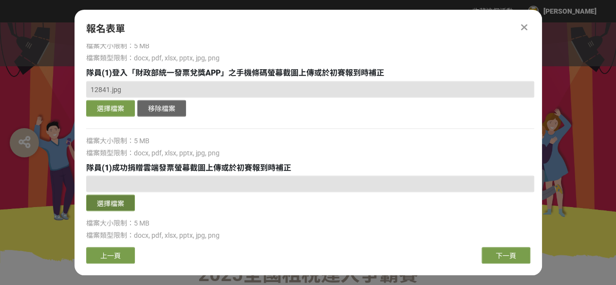
click at [124, 203] on button "選擇檔案" at bounding box center [110, 202] width 49 height 17
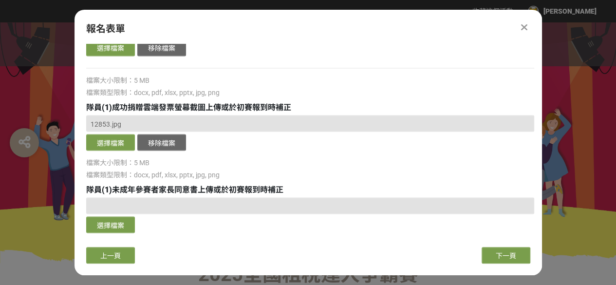
scroll to position [877, 0]
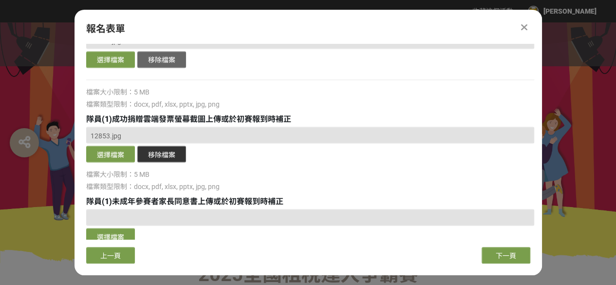
click at [160, 153] on button "移除檔案" at bounding box center [161, 154] width 49 height 17
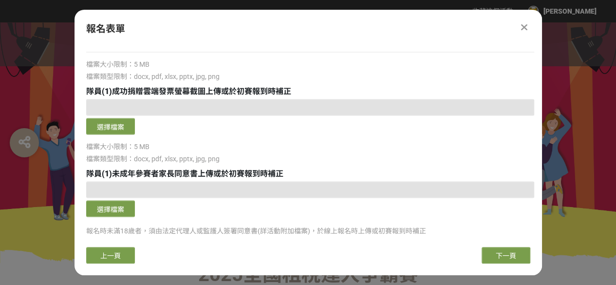
scroll to position [925, 0]
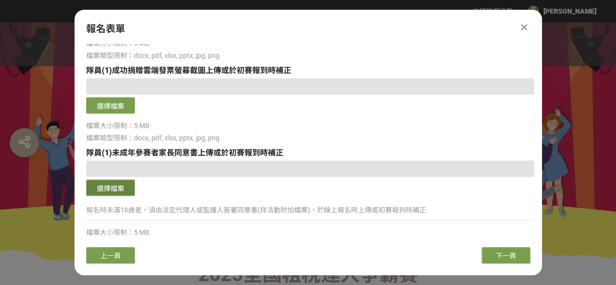
click at [118, 182] on button "選擇檔案" at bounding box center [110, 187] width 49 height 17
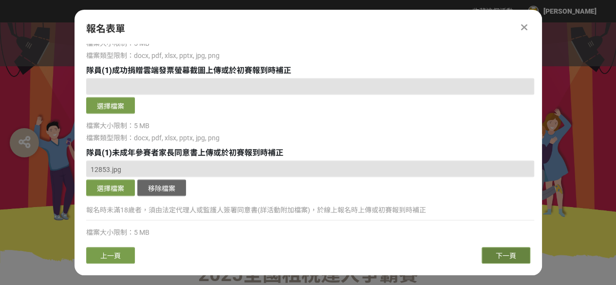
click at [507, 250] on button "下一頁" at bounding box center [506, 255] width 49 height 17
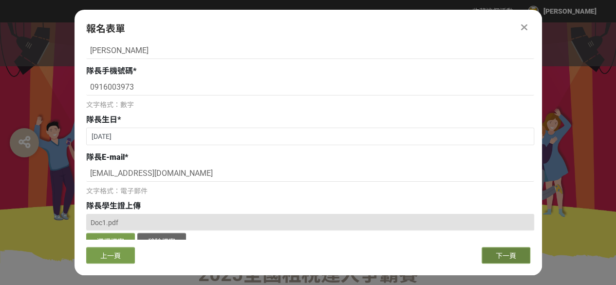
select select "cms:formUnit:otherOption:04256208a3b9276b4696acf903a0c9f2"
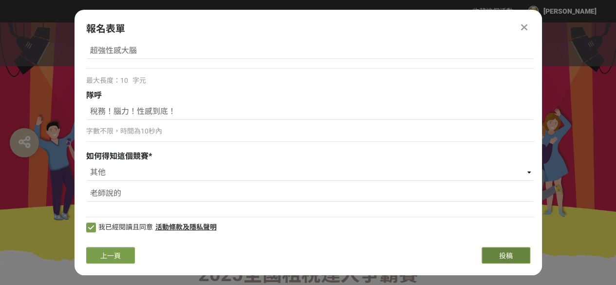
click at [506, 256] on span "投稿" at bounding box center [506, 256] width 14 height 8
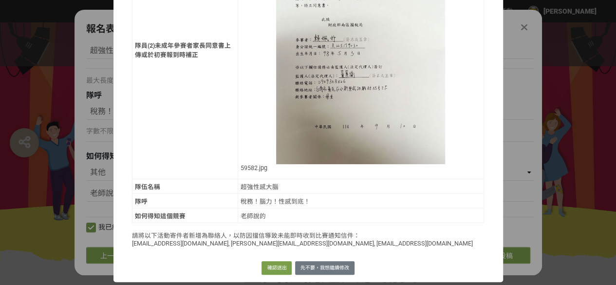
scroll to position [2023, 0]
click at [347, 265] on button "先不要，我想繼續修改" at bounding box center [324, 268] width 59 height 14
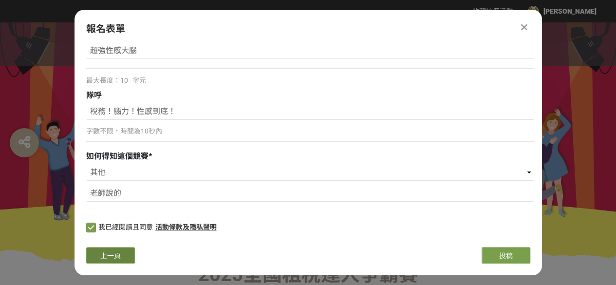
click at [129, 262] on button "上一頁" at bounding box center [110, 255] width 49 height 17
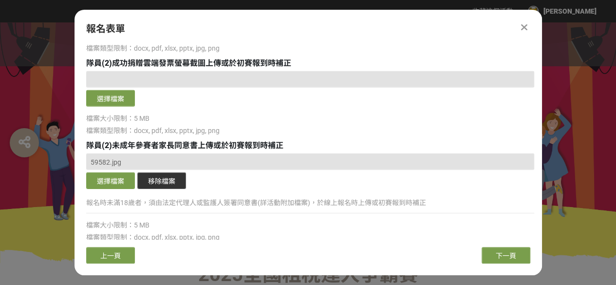
scroll to position [1482, 0]
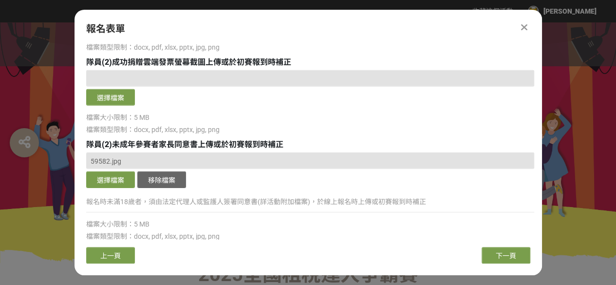
click at [504, 265] on div "報名表單 主辦單位限制投稿數量 1 件。 若您擁有獎金獵人帳號，且前有填寫過相關資料，系統將自動帶入。 隊長姓名 * [PERSON_NAME] 隊長手機號碼…" at bounding box center [308, 142] width 467 height 265
click at [501, 254] on span "下一頁" at bounding box center [506, 256] width 20 height 8
select select "cms:formUnit:otherOption:441204a7b8a1ce3a1e971031cb8d8f0c"
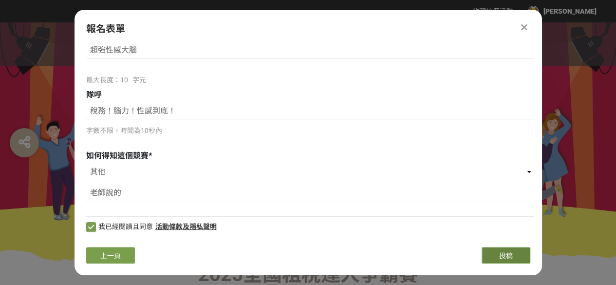
scroll to position [51, 0]
click at [515, 251] on button "投稿" at bounding box center [506, 255] width 49 height 17
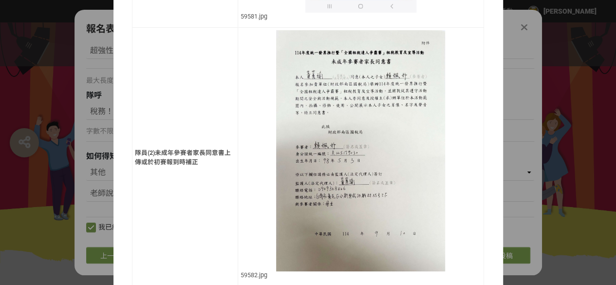
scroll to position [2023, 0]
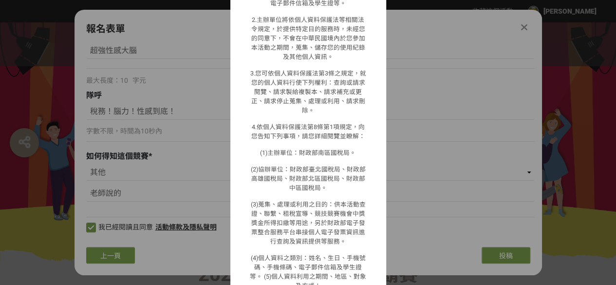
scroll to position [787, 0]
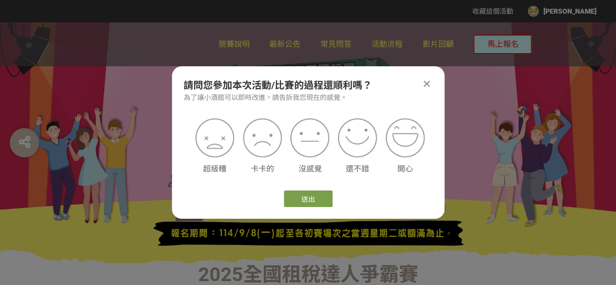
click at [428, 82] on icon at bounding box center [427, 84] width 6 height 10
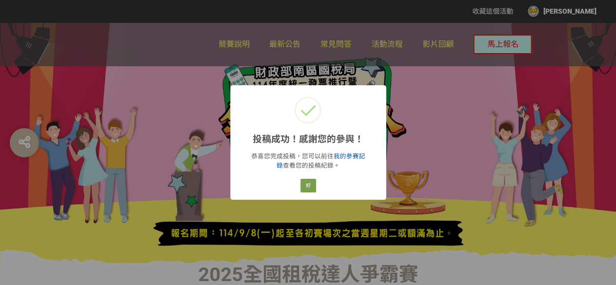
click at [342, 157] on link "我的參賽記錄" at bounding box center [321, 160] width 89 height 17
click at [308, 185] on button "好" at bounding box center [308, 186] width 16 height 14
